Goal: Complete application form: Complete application form

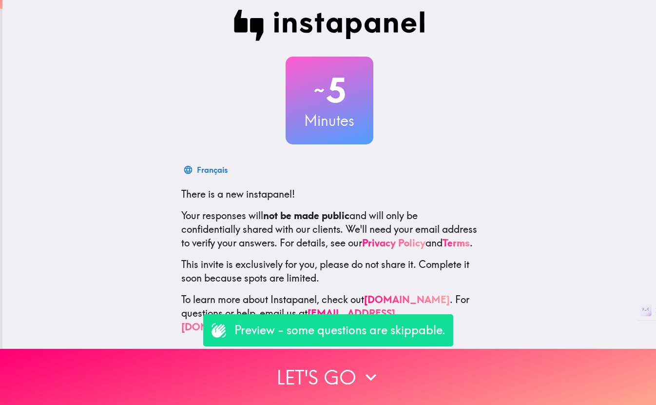
scroll to position [14, 0]
click at [355, 328] on p "Preview - some questions are skippable." at bounding box center [340, 330] width 211 height 17
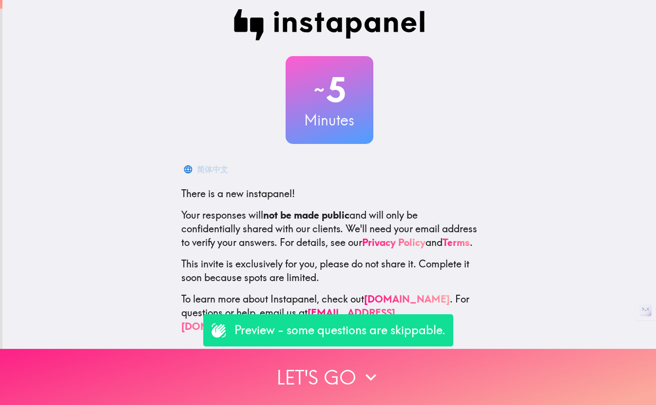
click at [329, 376] on button "Let's go" at bounding box center [328, 377] width 656 height 56
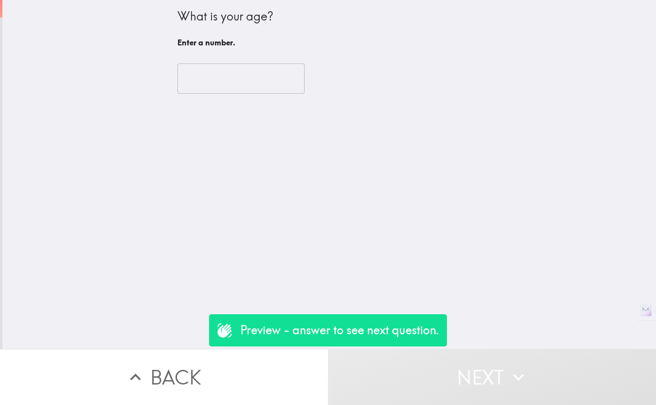
click at [215, 71] on input "number" at bounding box center [241, 78] width 127 height 30
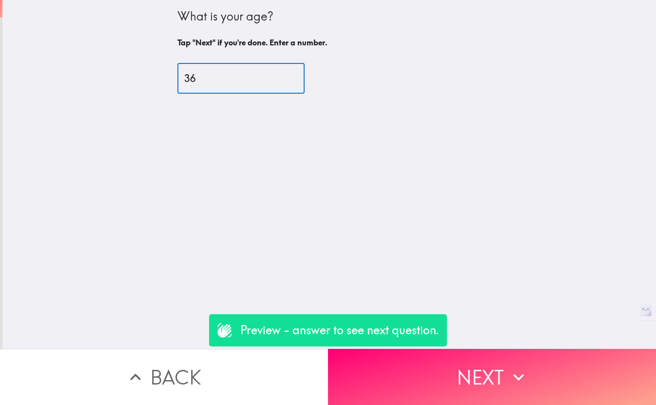
type input "3"
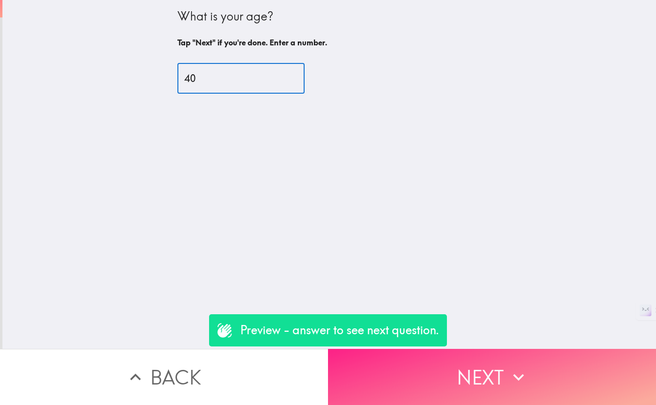
type input "40"
click at [543, 357] on button "Next" at bounding box center [492, 377] width 328 height 56
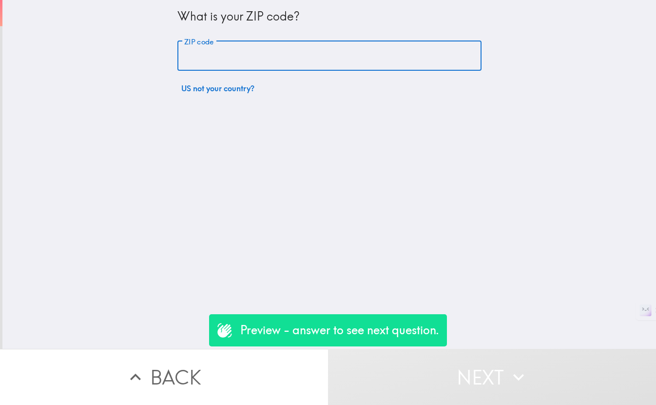
click at [285, 61] on input "ZIP code" at bounding box center [330, 56] width 304 height 30
type input "8"
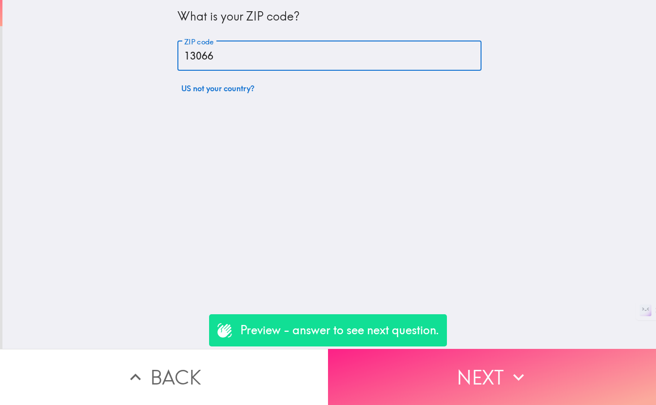
type input "13066"
click at [508, 353] on button "Next" at bounding box center [492, 377] width 328 height 56
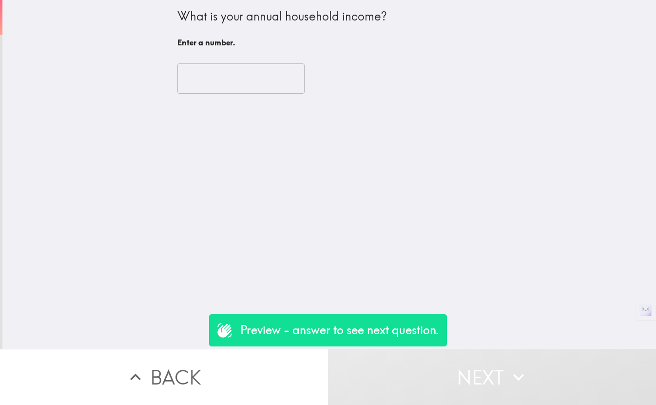
click at [223, 73] on input "number" at bounding box center [241, 78] width 127 height 30
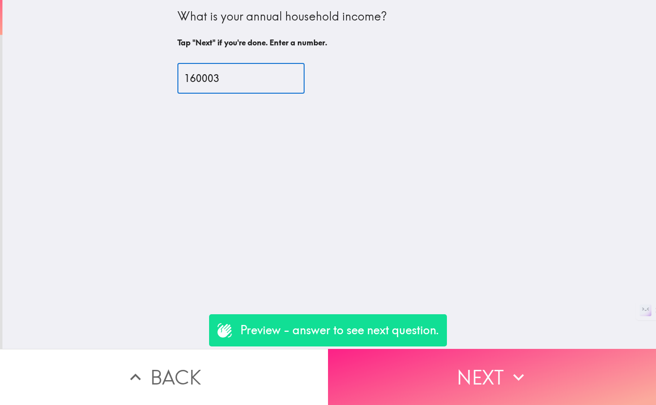
type input "160003"
click at [482, 366] on button "Next" at bounding box center [492, 377] width 328 height 56
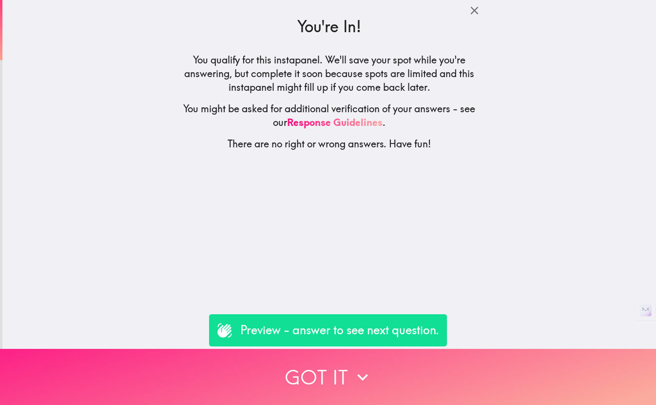
click at [471, 386] on button "Got it" at bounding box center [328, 377] width 656 height 56
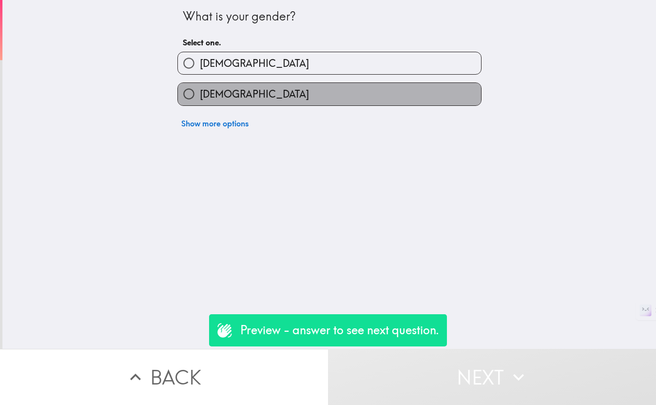
click at [200, 92] on span "[DEMOGRAPHIC_DATA]" at bounding box center [254, 94] width 109 height 14
click at [199, 92] on input "[DEMOGRAPHIC_DATA]" at bounding box center [189, 94] width 22 height 22
radio input "true"
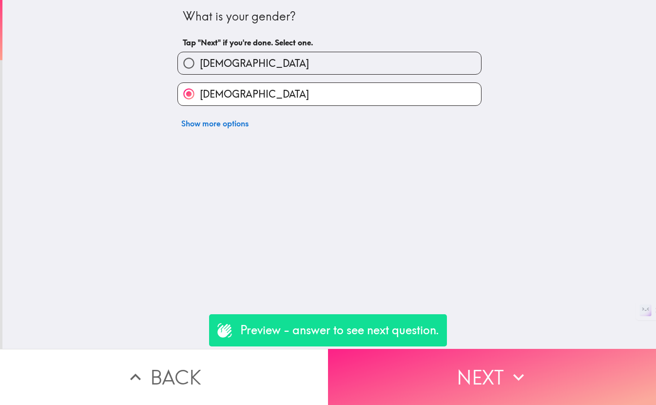
click at [491, 389] on button "Next" at bounding box center [492, 377] width 328 height 56
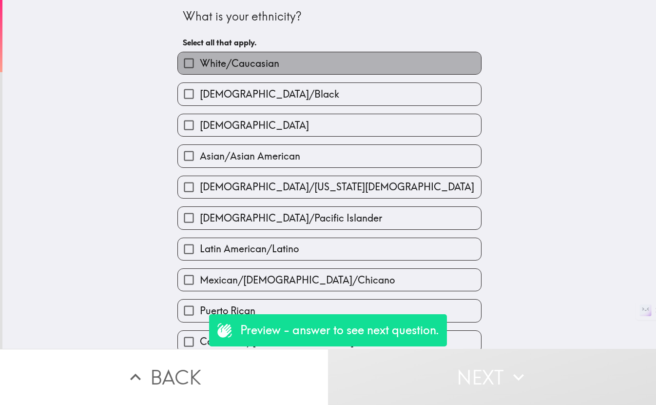
click at [280, 68] on label "White/Caucasian" at bounding box center [329, 63] width 303 height 22
click at [200, 68] on input "White/Caucasian" at bounding box center [189, 63] width 22 height 22
checkbox input "true"
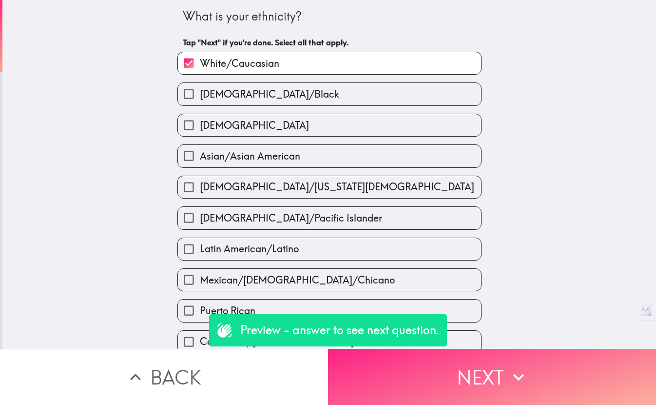
click at [480, 383] on button "Next" at bounding box center [492, 377] width 328 height 56
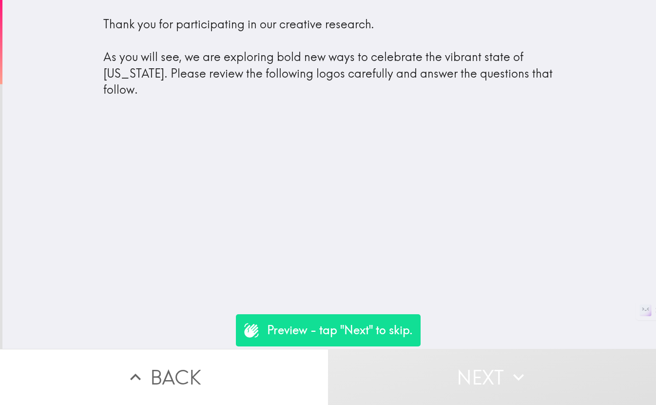
click at [464, 375] on button "Next" at bounding box center [492, 377] width 328 height 56
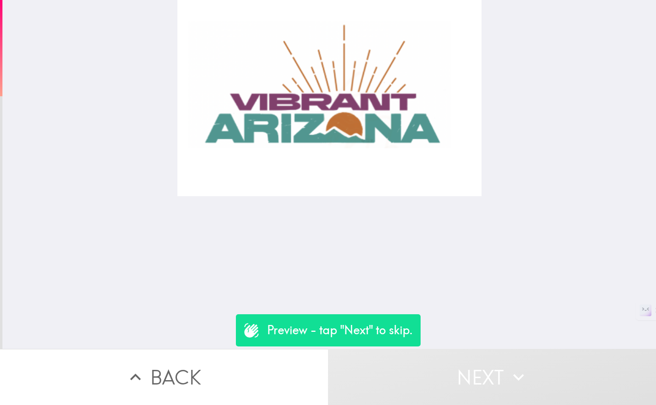
click at [493, 373] on button "Next" at bounding box center [492, 377] width 328 height 56
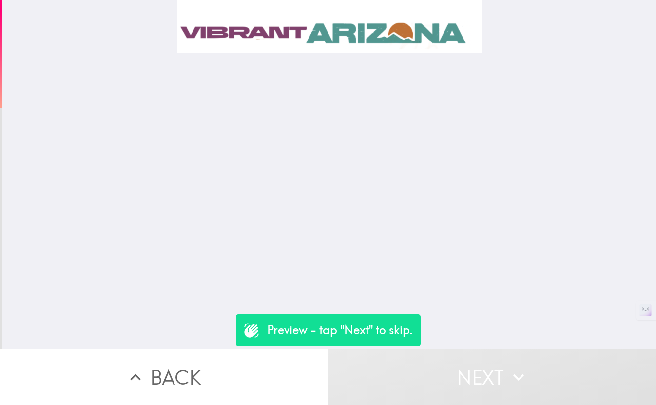
click at [493, 373] on button "Next" at bounding box center [492, 377] width 328 height 56
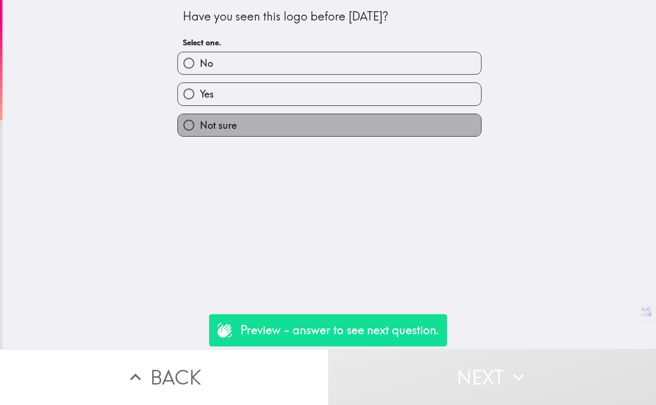
click at [227, 125] on span "Not sure" at bounding box center [218, 126] width 37 height 14
click at [200, 125] on input "Not sure" at bounding box center [189, 125] width 22 height 22
radio input "true"
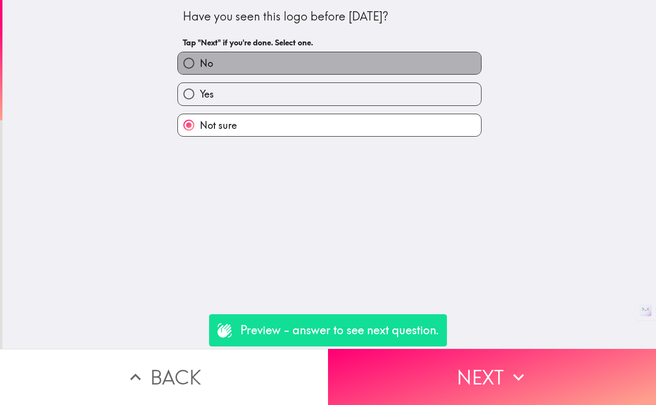
click at [363, 60] on label "No" at bounding box center [329, 63] width 303 height 22
click at [200, 60] on input "No" at bounding box center [189, 63] width 22 height 22
radio input "true"
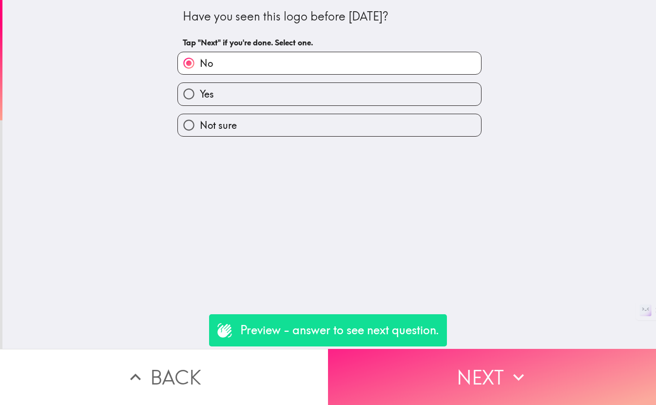
click at [505, 351] on button "Next" at bounding box center [492, 377] width 328 height 56
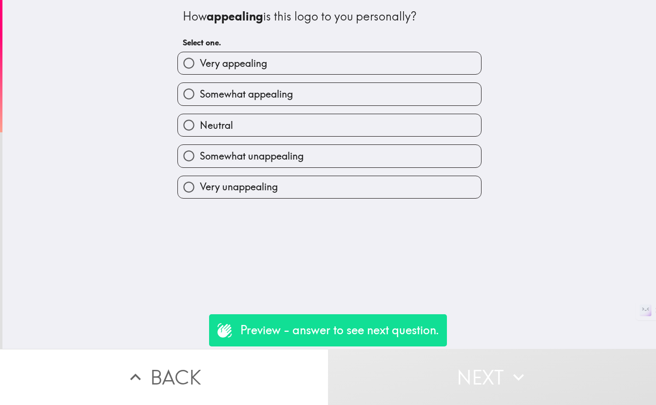
click at [348, 65] on label "Very appealing" at bounding box center [329, 63] width 303 height 22
click at [200, 65] on input "Very appealing" at bounding box center [189, 63] width 22 height 22
radio input "true"
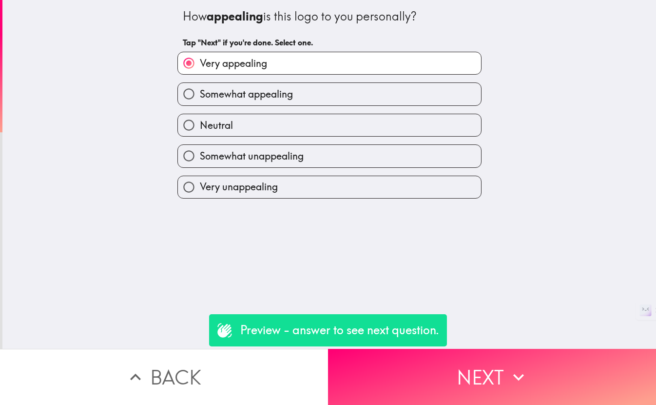
click at [395, 137] on div "Somewhat unappealing" at bounding box center [326, 152] width 312 height 31
click at [360, 118] on label "Neutral" at bounding box center [329, 125] width 303 height 22
click at [200, 118] on input "Neutral" at bounding box center [189, 125] width 22 height 22
radio input "true"
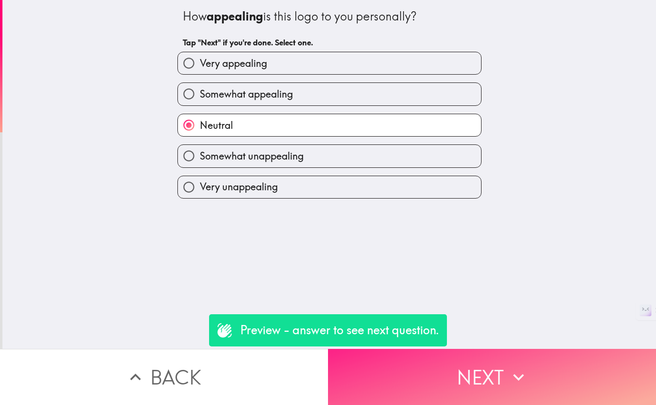
click at [482, 367] on button "Next" at bounding box center [492, 377] width 328 height 56
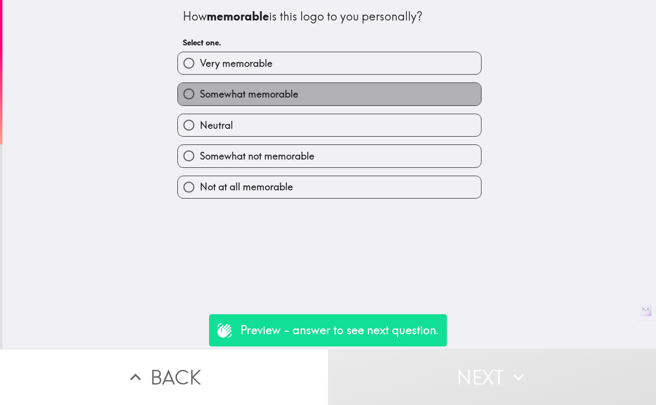
click at [333, 95] on label "Somewhat memorable" at bounding box center [329, 94] width 303 height 22
click at [200, 95] on input "Somewhat memorable" at bounding box center [189, 94] width 22 height 22
radio input "true"
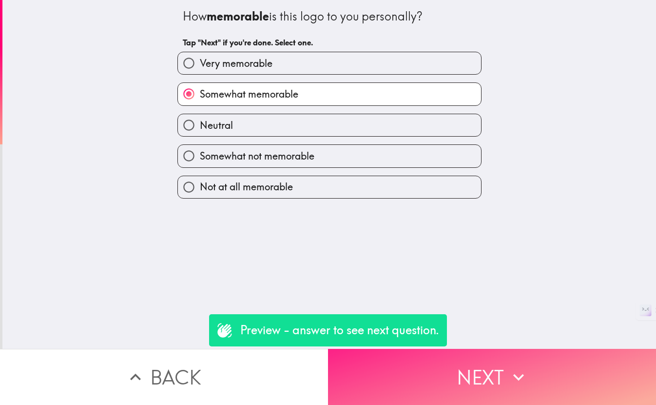
click at [494, 361] on button "Next" at bounding box center [492, 377] width 328 height 56
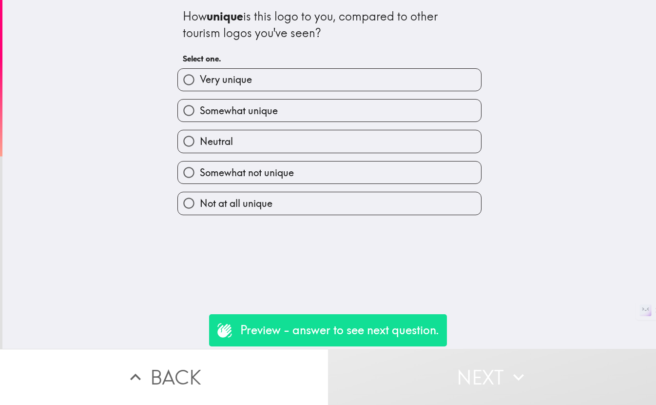
click at [398, 110] on label "Somewhat unique" at bounding box center [329, 110] width 303 height 22
click at [200, 110] on input "Somewhat unique" at bounding box center [189, 110] width 22 height 22
radio input "true"
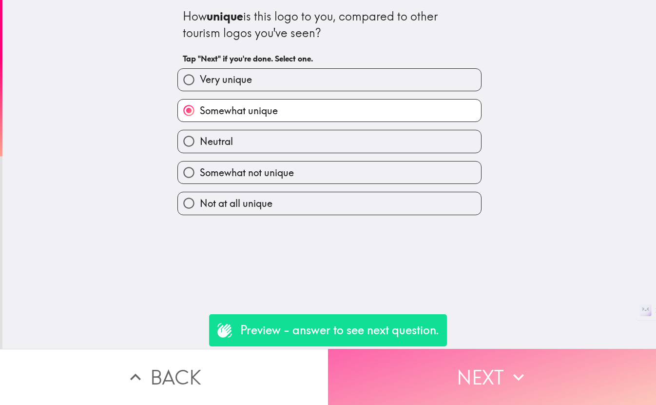
click at [528, 363] on button "Next" at bounding box center [492, 377] width 328 height 56
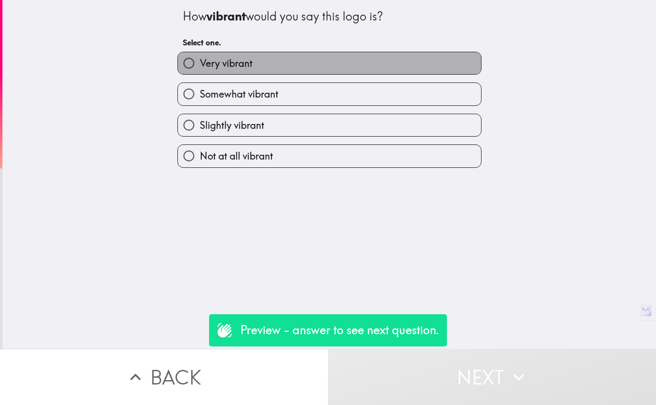
click at [389, 59] on label "Very vibrant" at bounding box center [329, 63] width 303 height 22
click at [200, 59] on input "Very vibrant" at bounding box center [189, 63] width 22 height 22
radio input "true"
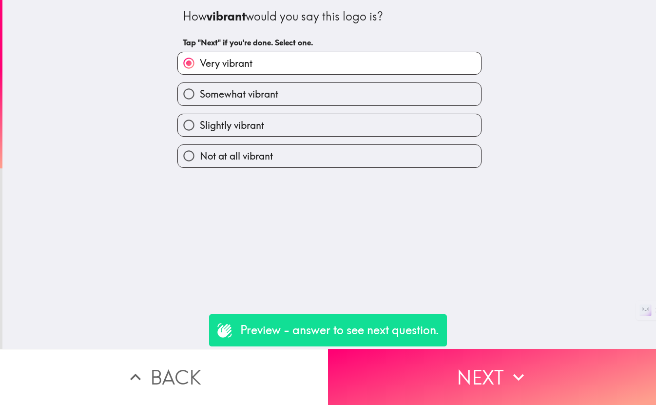
click at [397, 97] on label "Somewhat vibrant" at bounding box center [329, 94] width 303 height 22
click at [200, 97] on input "Somewhat vibrant" at bounding box center [189, 94] width 22 height 22
radio input "true"
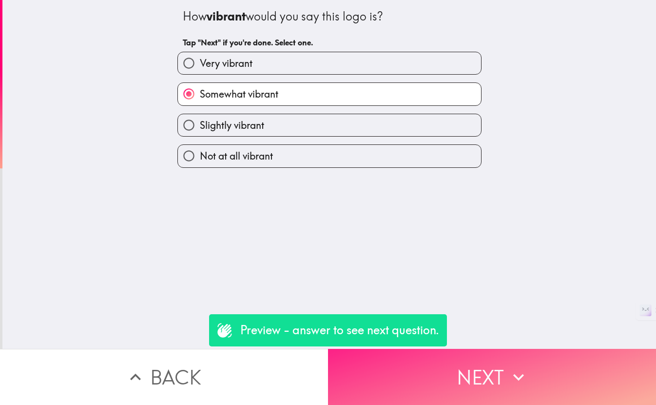
click at [516, 369] on icon "button" at bounding box center [518, 376] width 21 height 21
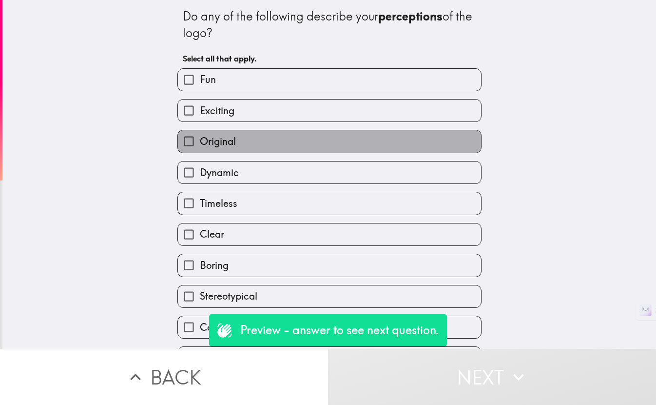
click at [357, 145] on label "Original" at bounding box center [329, 141] width 303 height 22
click at [200, 145] on input "Original" at bounding box center [189, 141] width 22 height 22
checkbox input "true"
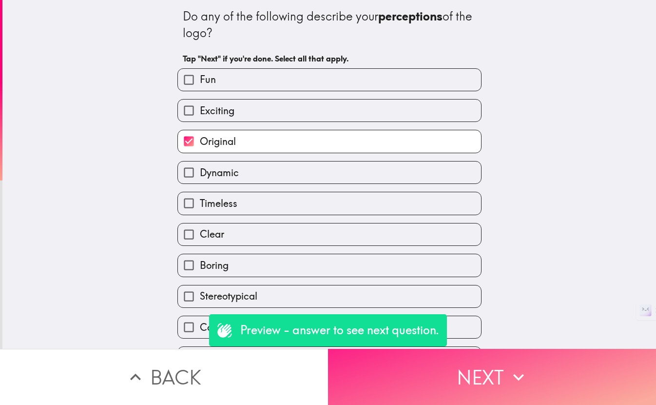
click at [472, 389] on button "Next" at bounding box center [492, 377] width 328 height 56
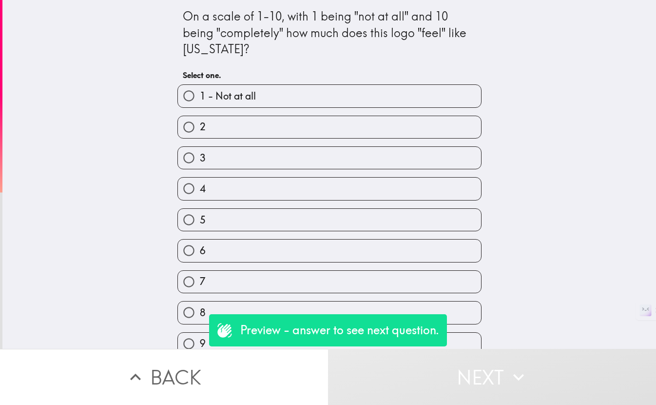
click at [373, 246] on label "6" at bounding box center [329, 250] width 303 height 22
click at [200, 246] on input "6" at bounding box center [189, 250] width 22 height 22
radio input "true"
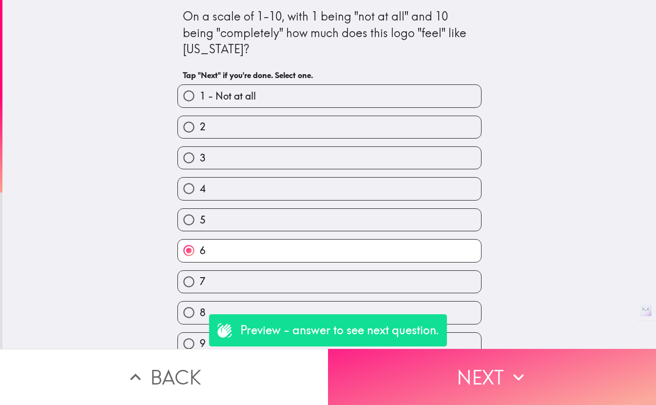
click at [478, 390] on button "Next" at bounding box center [492, 377] width 328 height 56
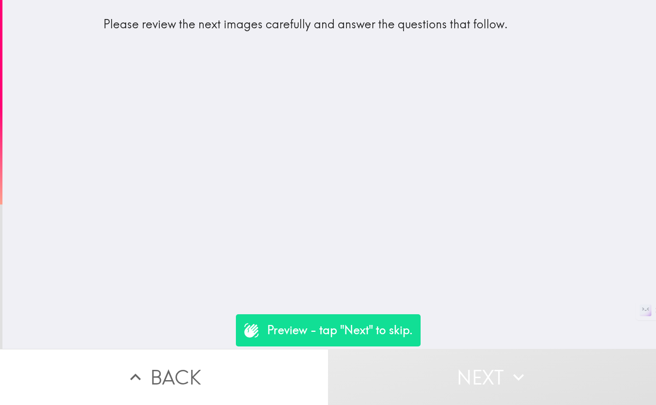
click at [479, 371] on button "Next" at bounding box center [492, 377] width 328 height 56
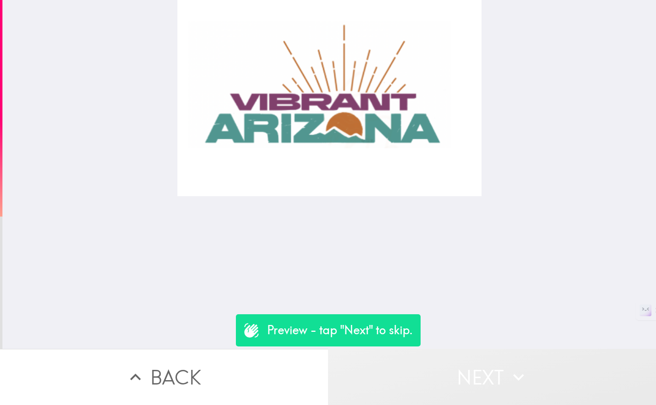
click at [478, 368] on button "Next" at bounding box center [492, 377] width 328 height 56
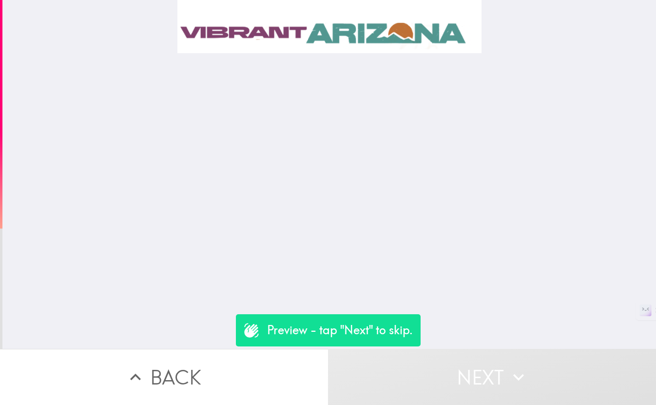
click at [478, 368] on button "Next" at bounding box center [492, 377] width 328 height 56
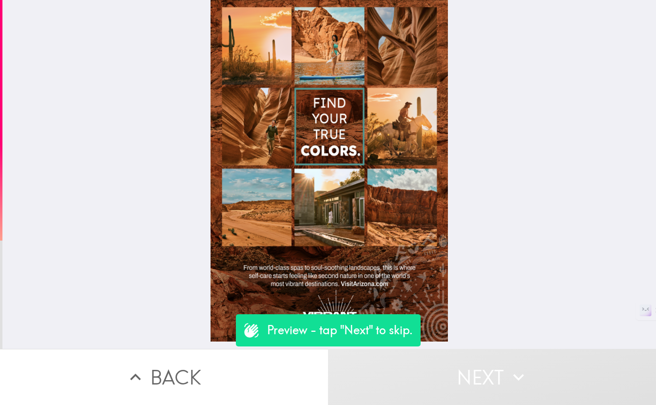
drag, startPoint x: 332, startPoint y: 328, endPoint x: 263, endPoint y: 251, distance: 103.6
click at [263, 251] on div "Preview - tap "Next" to skip. Back Next" at bounding box center [328, 202] width 656 height 405
click at [244, 333] on icon at bounding box center [251, 330] width 14 height 14
click at [354, 201] on div at bounding box center [330, 170] width 238 height 341
click at [352, 203] on div at bounding box center [330, 170] width 238 height 341
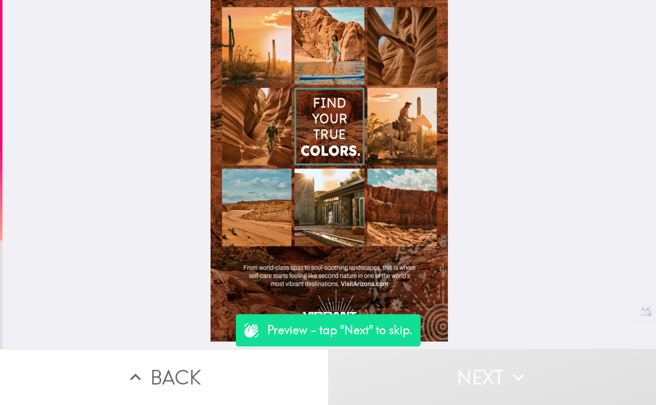
click at [352, 203] on div at bounding box center [330, 170] width 238 height 341
click at [464, 274] on div at bounding box center [329, 174] width 654 height 349
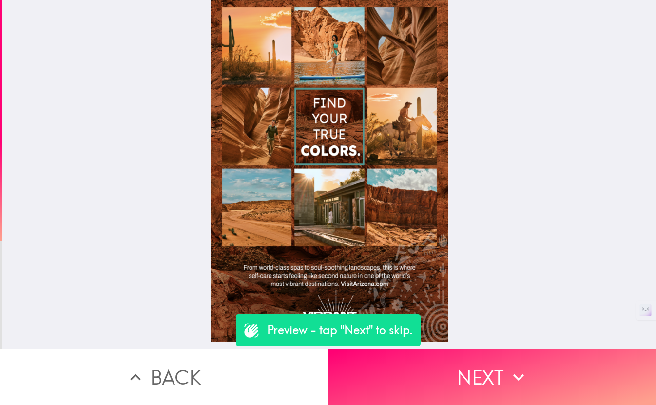
drag, startPoint x: 467, startPoint y: 271, endPoint x: 467, endPoint y: 265, distance: 5.4
click at [467, 266] on div at bounding box center [329, 174] width 654 height 349
click at [377, 338] on p "Preview - tap "Next" to skip." at bounding box center [340, 330] width 146 height 17
click at [377, 333] on p "Preview - tap "Next" to skip." at bounding box center [340, 330] width 146 height 17
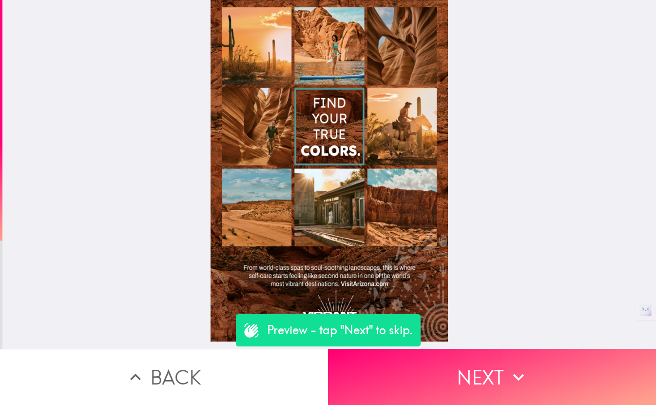
click at [377, 333] on p "Preview - tap "Next" to skip." at bounding box center [340, 330] width 146 height 17
drag, startPoint x: 392, startPoint y: 334, endPoint x: 414, endPoint y: 246, distance: 90.6
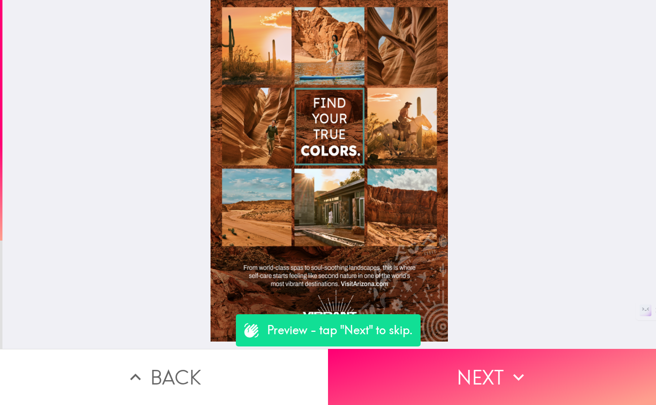
click at [414, 246] on div "Preview - tap "Next" to skip. Back Next" at bounding box center [328, 202] width 656 height 405
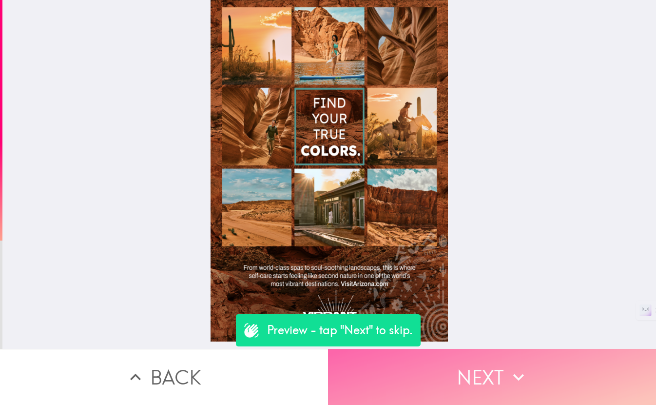
click at [458, 363] on button "Next" at bounding box center [492, 377] width 328 height 56
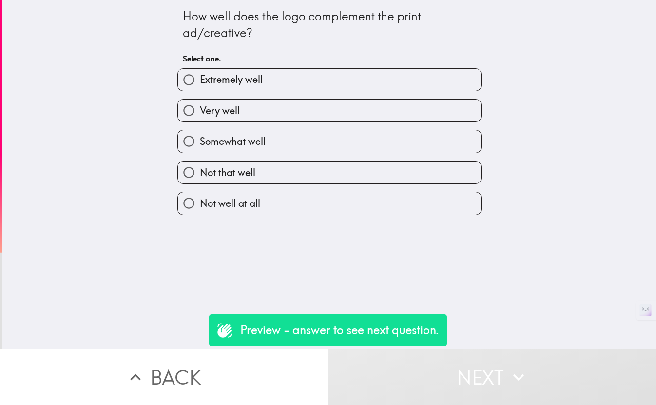
click at [367, 111] on label "Very well" at bounding box center [329, 110] width 303 height 22
click at [200, 111] on input "Very well" at bounding box center [189, 110] width 22 height 22
radio input "true"
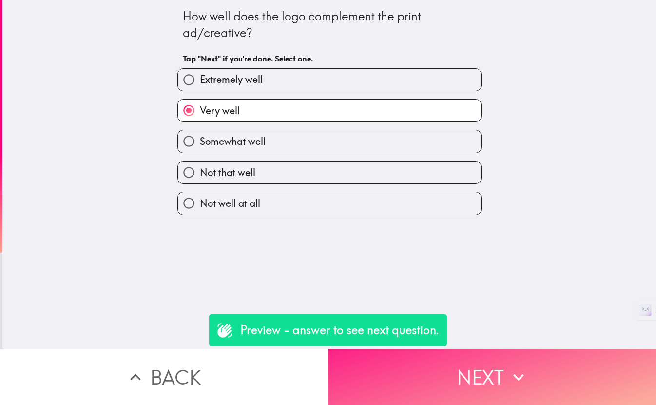
click at [467, 364] on button "Next" at bounding box center [492, 377] width 328 height 56
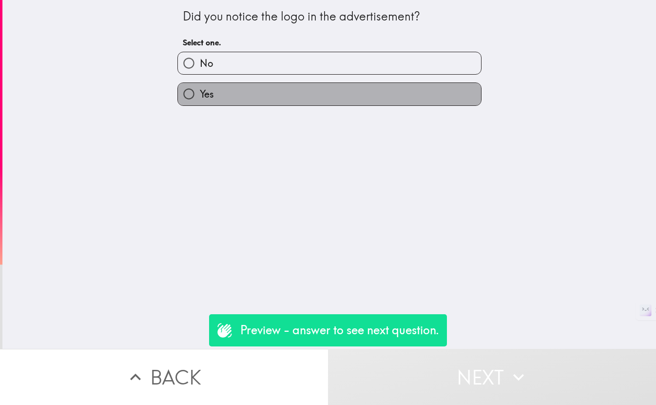
click at [379, 97] on label "Yes" at bounding box center [329, 94] width 303 height 22
click at [200, 97] on input "Yes" at bounding box center [189, 94] width 22 height 22
radio input "true"
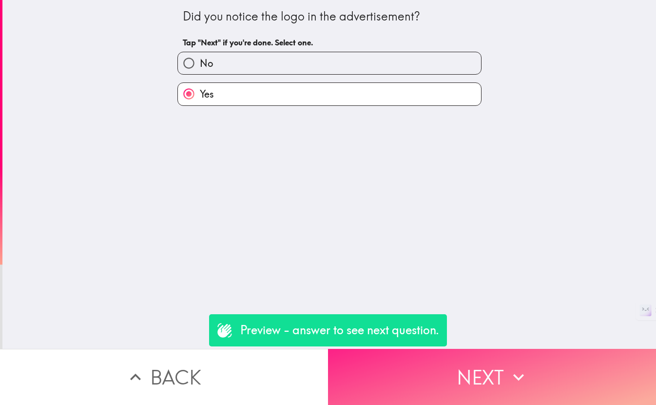
click at [515, 366] on icon "button" at bounding box center [518, 376] width 21 height 21
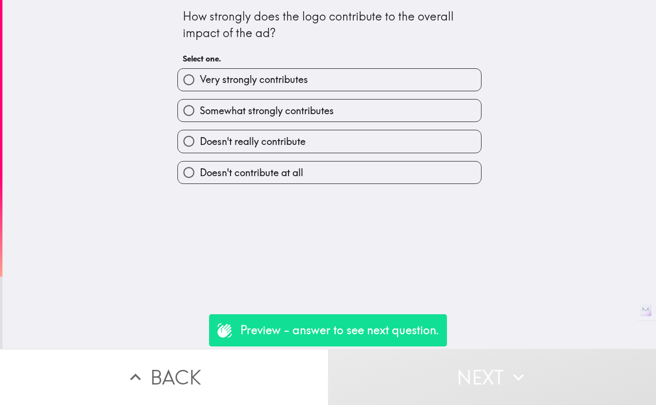
click at [359, 114] on label "Somewhat strongly contributes" at bounding box center [329, 110] width 303 height 22
click at [200, 114] on input "Somewhat strongly contributes" at bounding box center [189, 110] width 22 height 22
radio input "true"
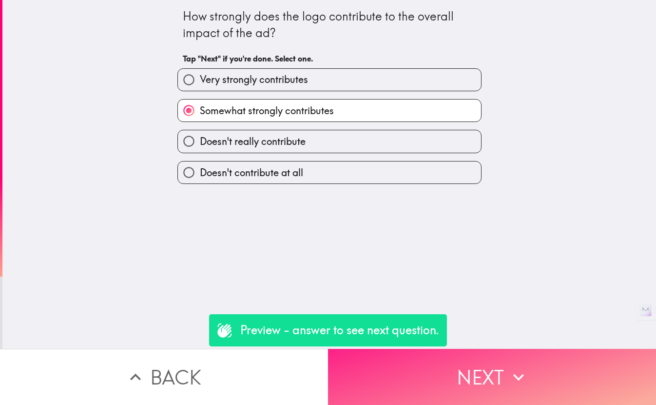
click at [465, 390] on button "Next" at bounding box center [492, 377] width 328 height 56
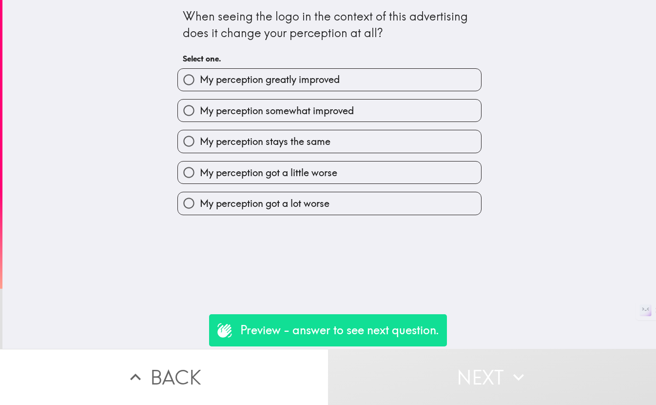
click at [371, 83] on label "My perception greatly improved" at bounding box center [329, 80] width 303 height 22
click at [200, 83] on input "My perception greatly improved" at bounding box center [189, 80] width 22 height 22
radio input "true"
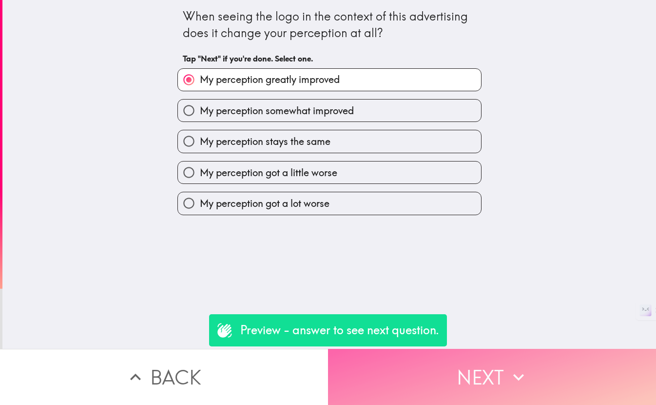
click at [459, 375] on button "Next" at bounding box center [492, 377] width 328 height 56
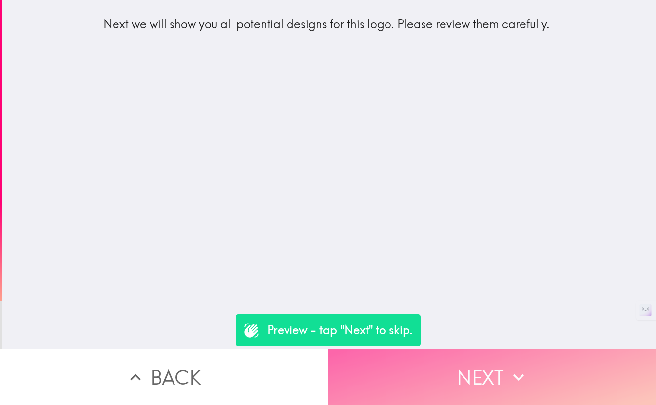
click at [469, 358] on button "Next" at bounding box center [492, 377] width 328 height 56
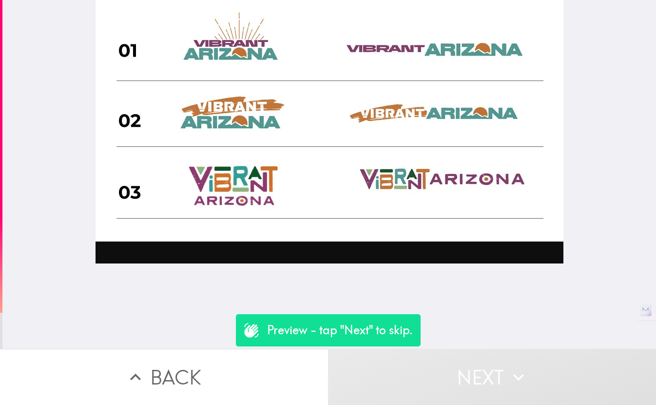
click at [471, 360] on button "Next" at bounding box center [492, 377] width 328 height 56
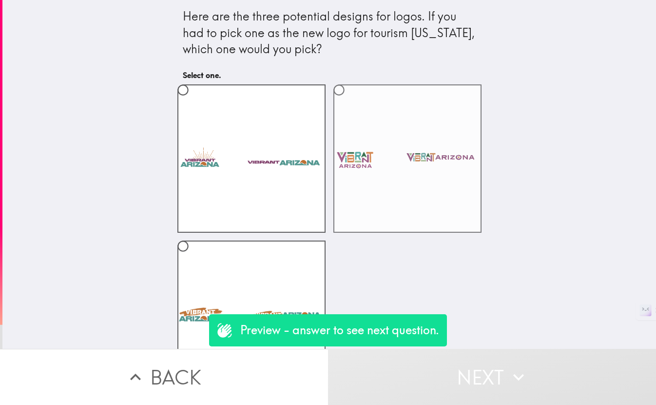
click at [407, 194] on label at bounding box center [408, 158] width 148 height 148
click at [350, 101] on input "radio" at bounding box center [339, 90] width 22 height 22
radio input "true"
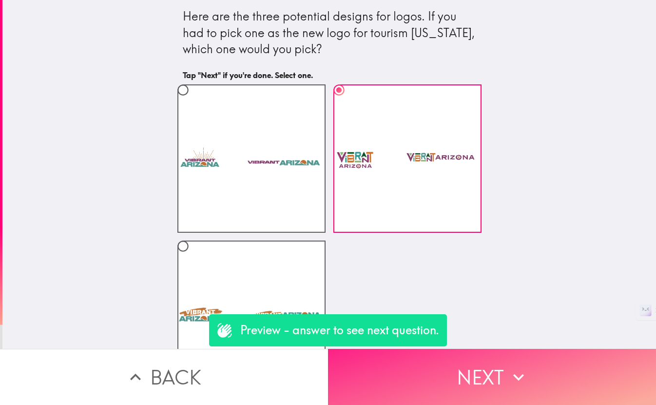
click at [483, 353] on button "Next" at bounding box center [492, 377] width 328 height 56
